Goal: Task Accomplishment & Management: Use online tool/utility

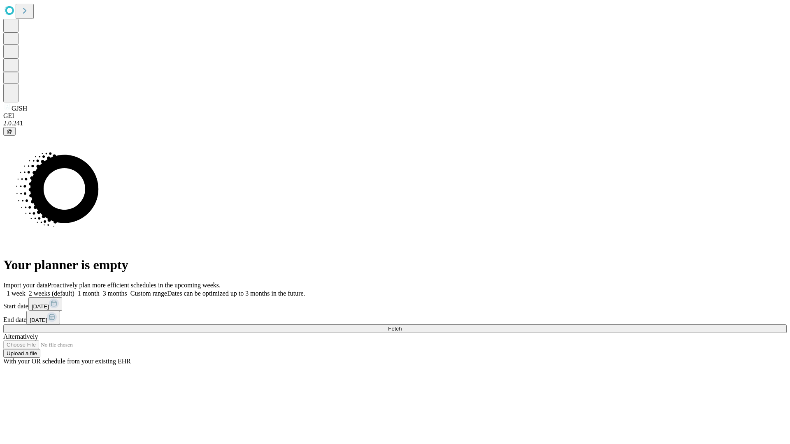
click at [402, 326] on span "Fetch" at bounding box center [395, 329] width 14 height 6
